Goal: Complete application form

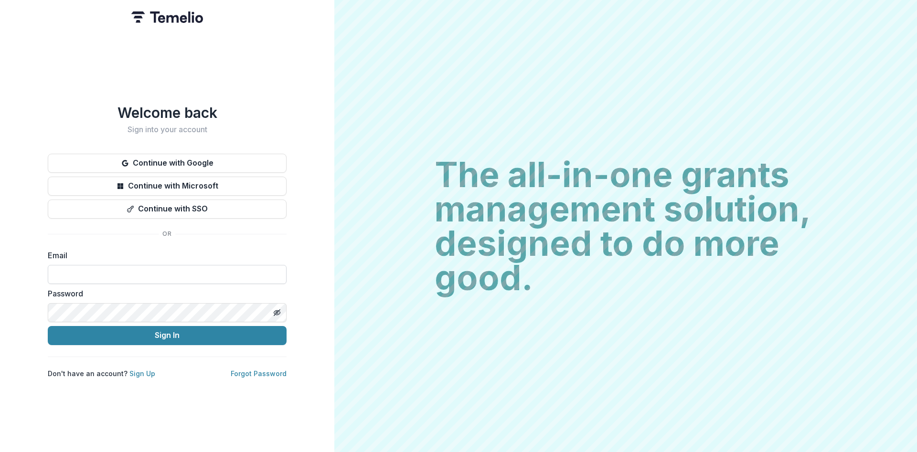
click at [66, 274] on input at bounding box center [167, 274] width 239 height 19
type input "**********"
click at [48, 326] on button "Sign In" at bounding box center [167, 335] width 239 height 19
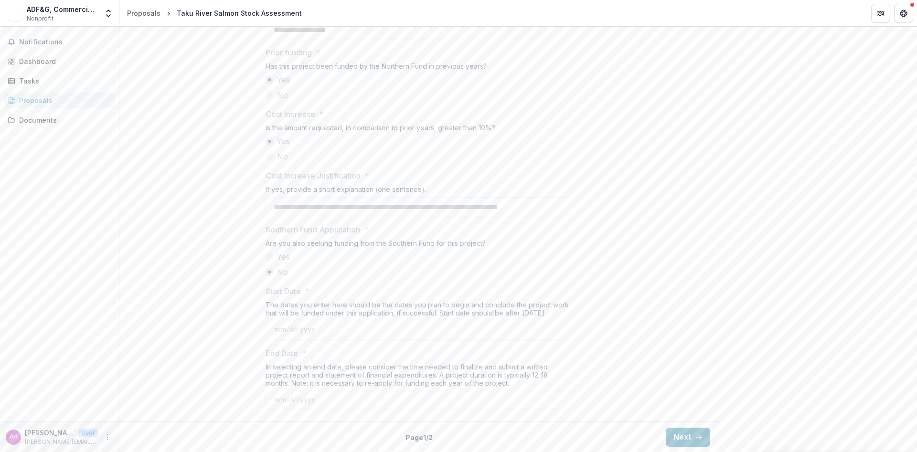
scroll to position [1097, 0]
click at [695, 435] on icon "button" at bounding box center [699, 437] width 8 height 8
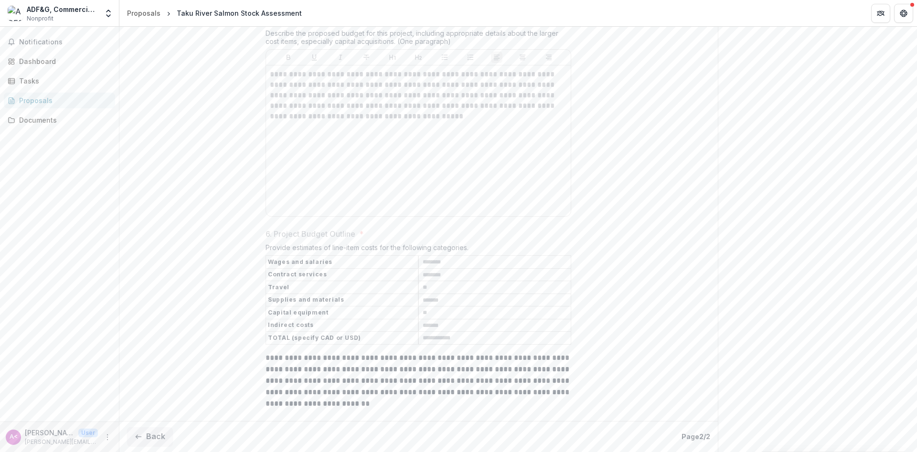
scroll to position [1317, 0]
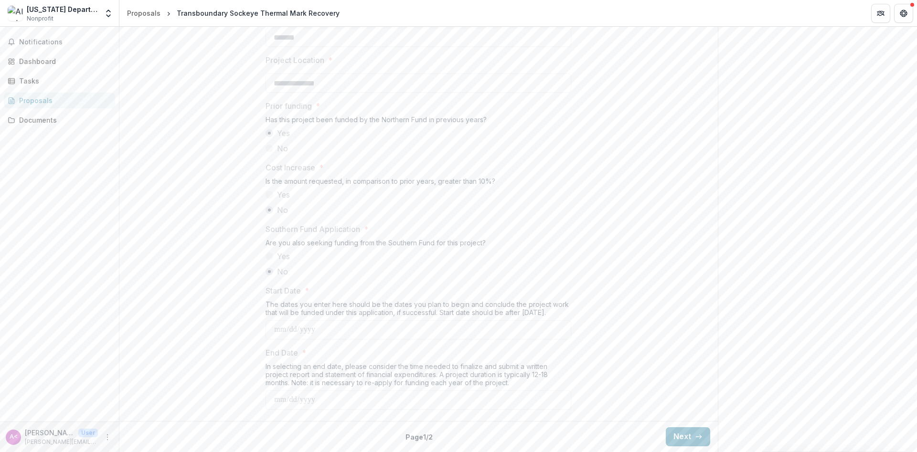
scroll to position [1043, 0]
click at [688, 432] on button "Next" at bounding box center [688, 436] width 44 height 19
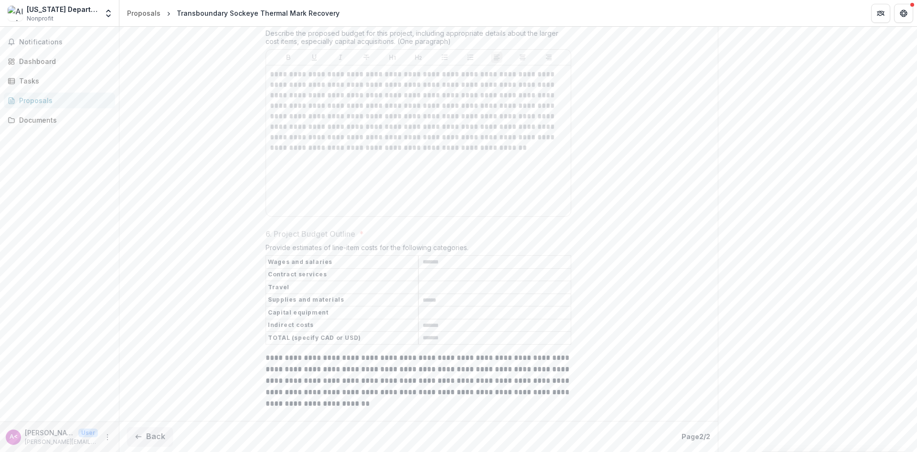
scroll to position [1208, 0]
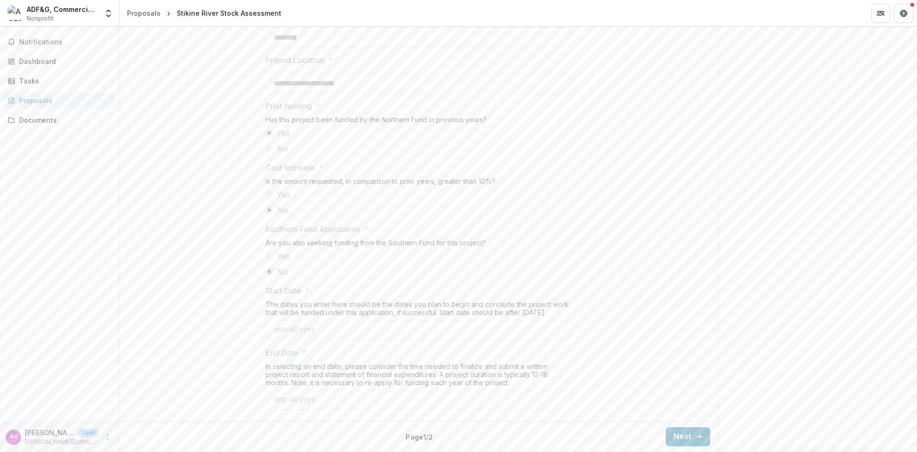
scroll to position [1043, 0]
click at [696, 440] on icon "button" at bounding box center [699, 437] width 8 height 8
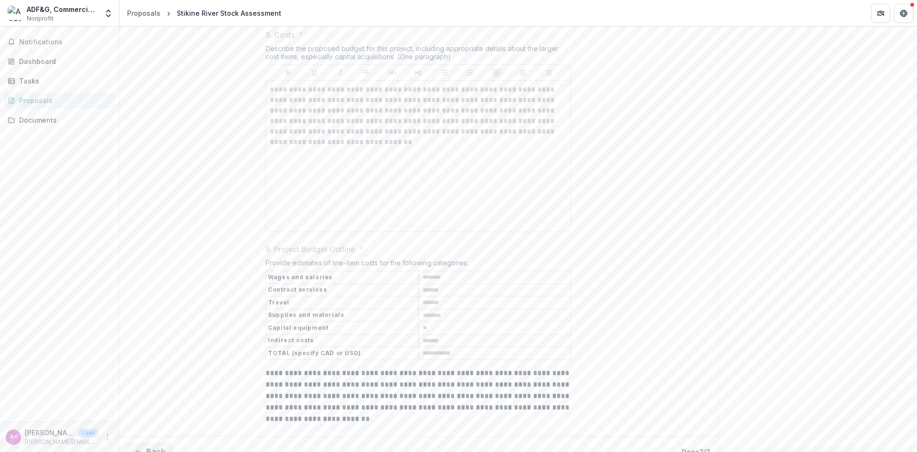
scroll to position [1355, 0]
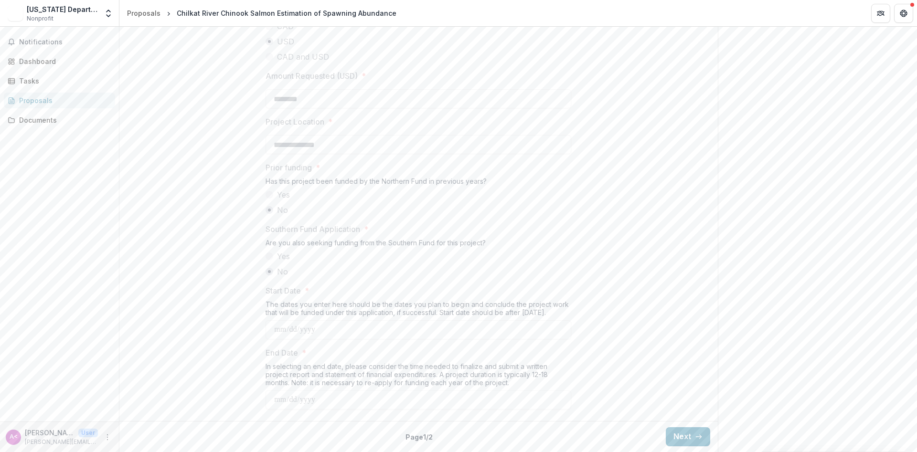
scroll to position [981, 0]
click at [677, 438] on button "Next" at bounding box center [688, 436] width 44 height 19
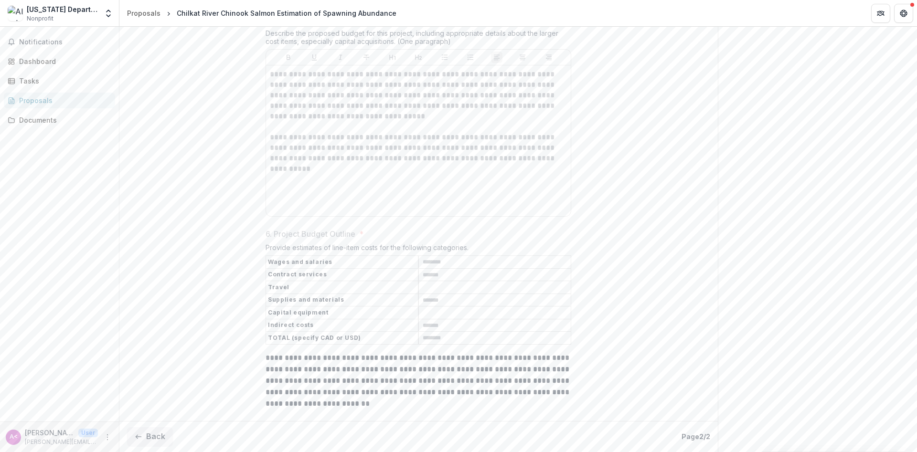
scroll to position [1218, 0]
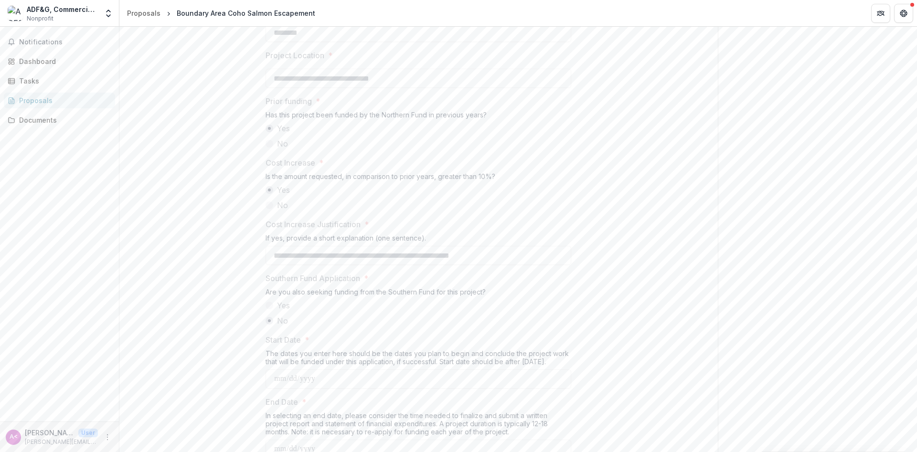
scroll to position [1097, 0]
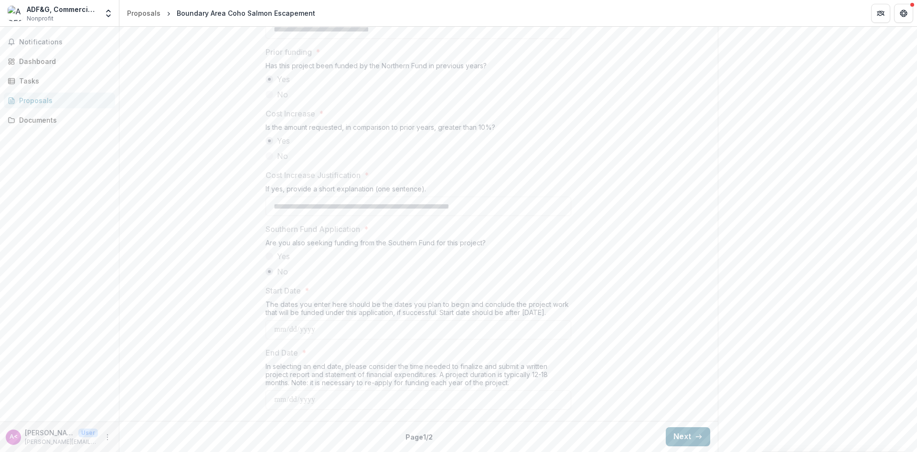
click at [678, 433] on button "Next" at bounding box center [688, 436] width 44 height 19
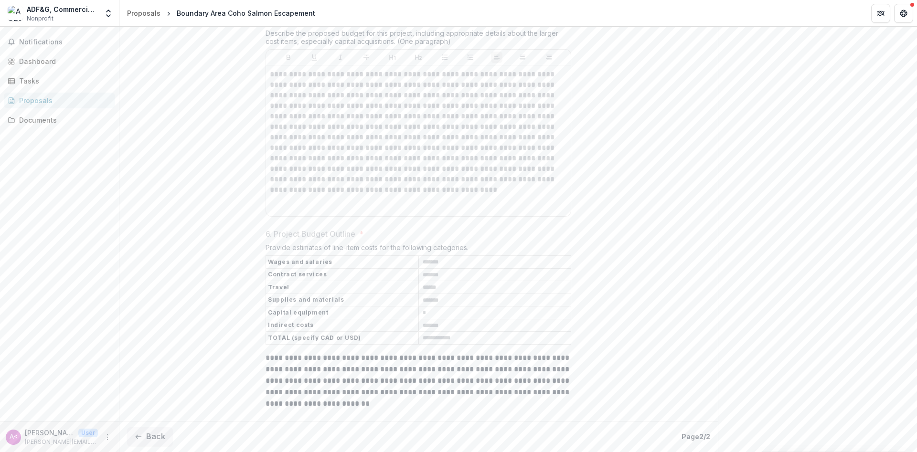
scroll to position [1386, 0]
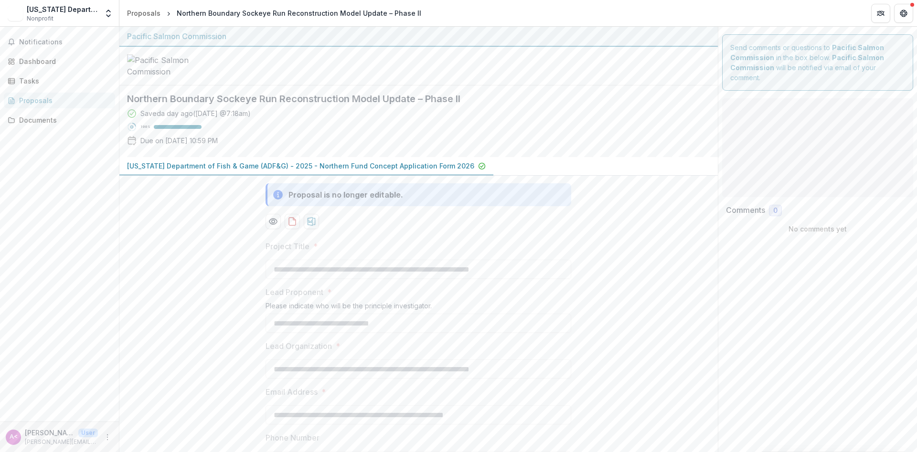
type input "*******"
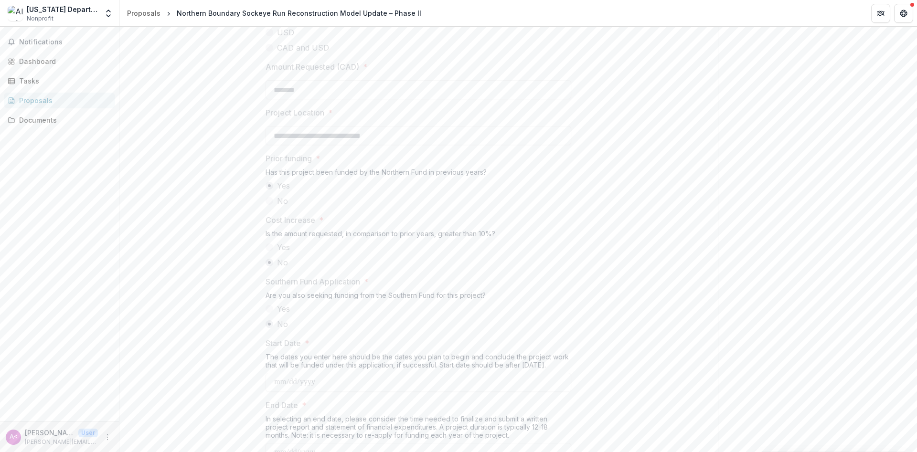
scroll to position [1043, 0]
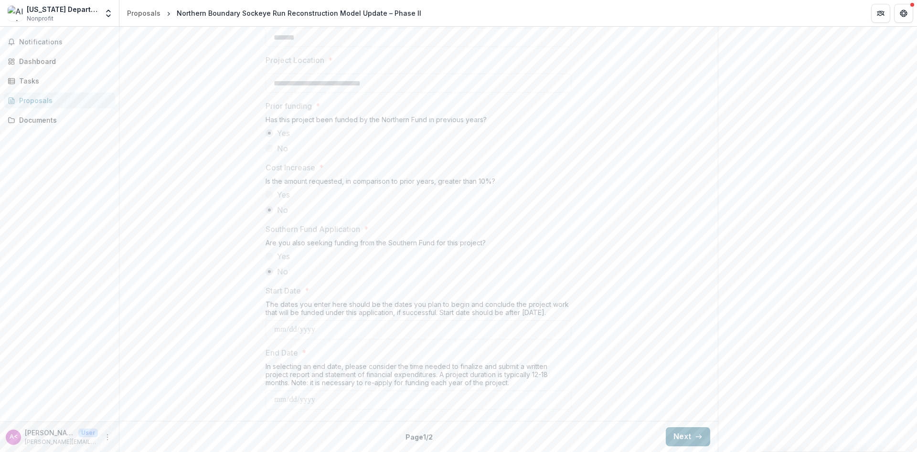
click at [684, 435] on button "Next" at bounding box center [688, 436] width 44 height 19
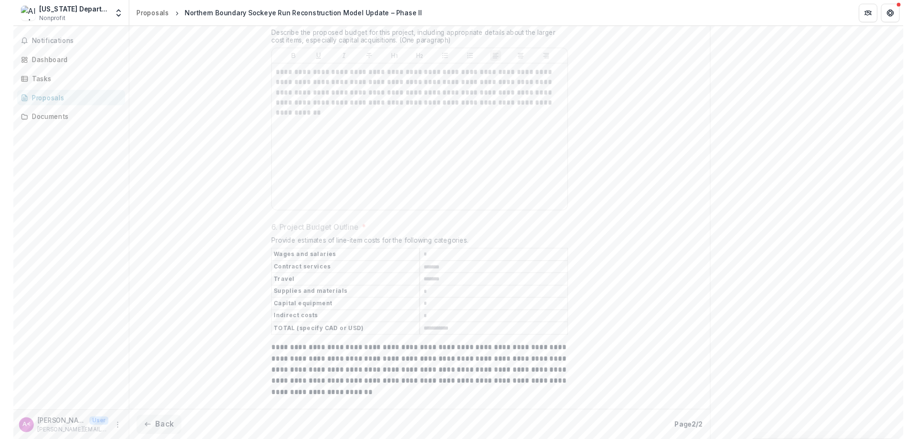
scroll to position [1407, 0]
